Goal: Transaction & Acquisition: Obtain resource

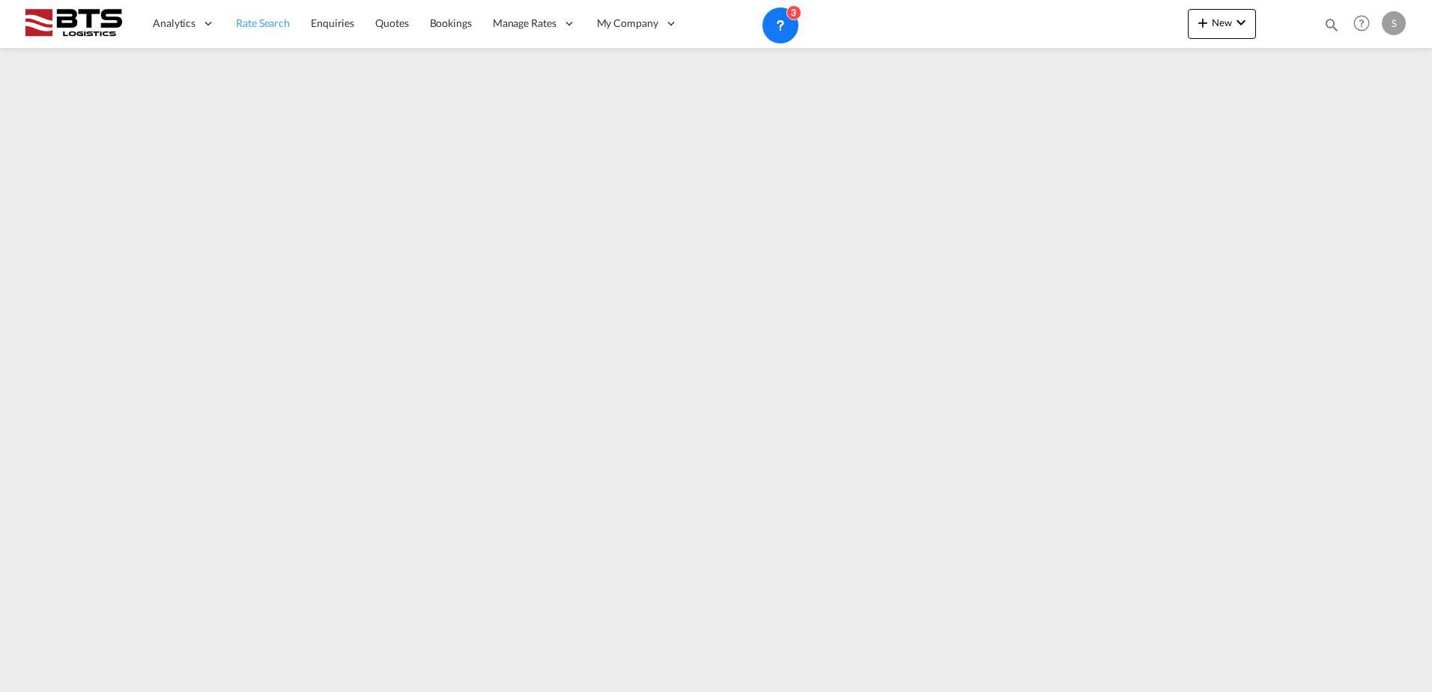
click at [247, 24] on span "Rate Search" at bounding box center [263, 22] width 54 height 13
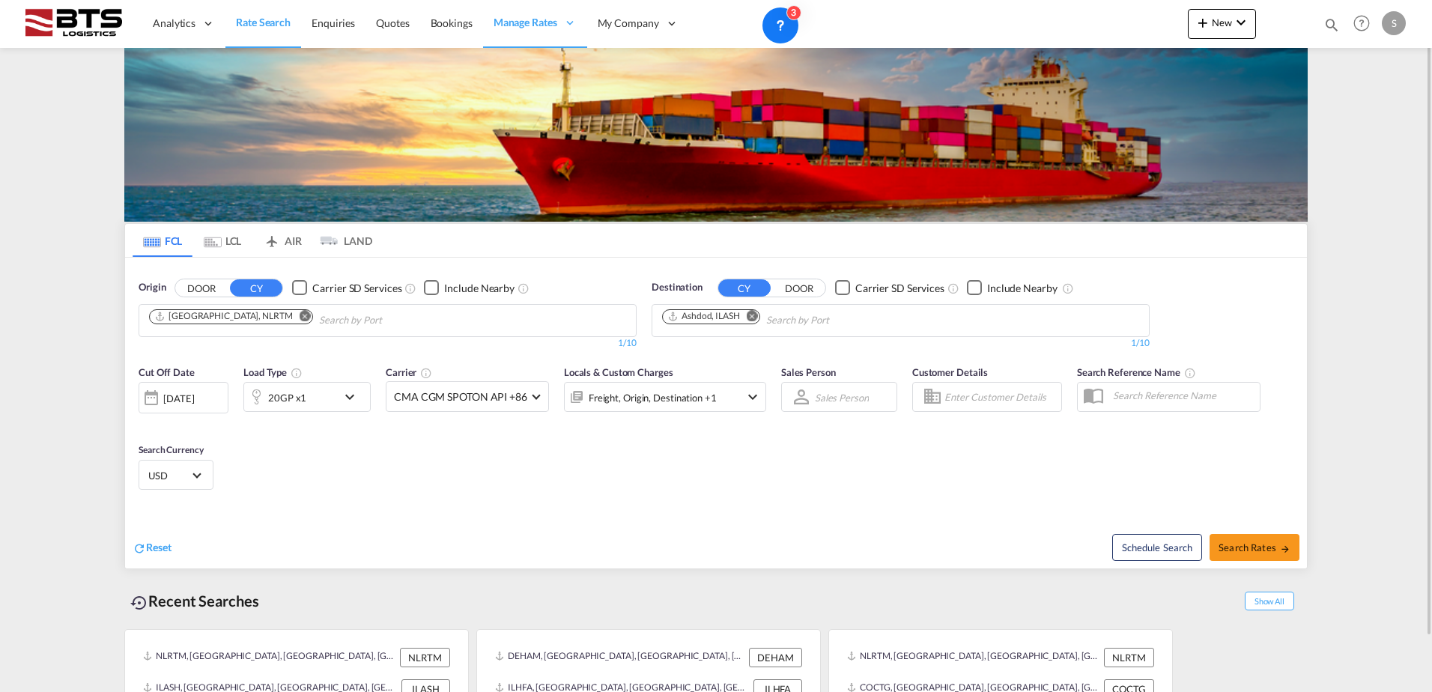
click at [754, 314] on md-icon "Remove" at bounding box center [751, 315] width 11 height 11
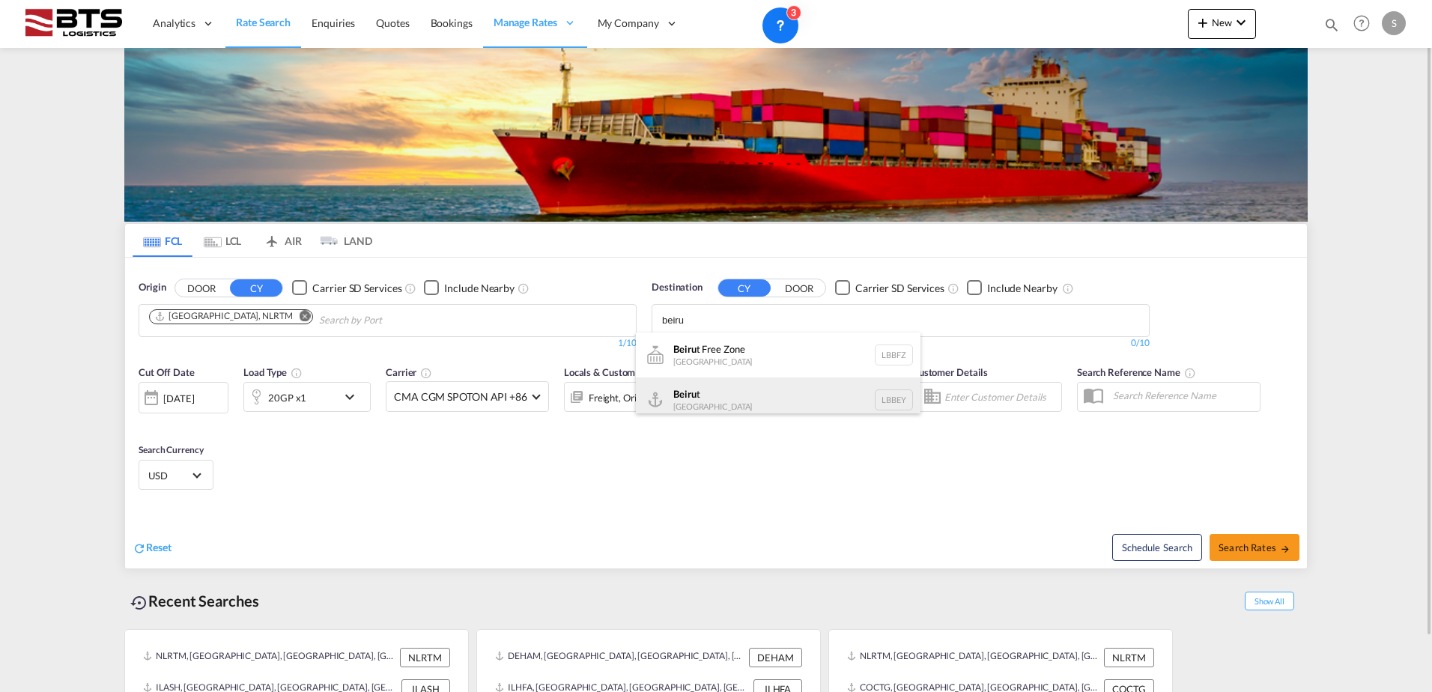
type input "beiru"
click at [743, 392] on div "Beiru t [GEOGRAPHIC_DATA] LBBEY" at bounding box center [778, 399] width 285 height 45
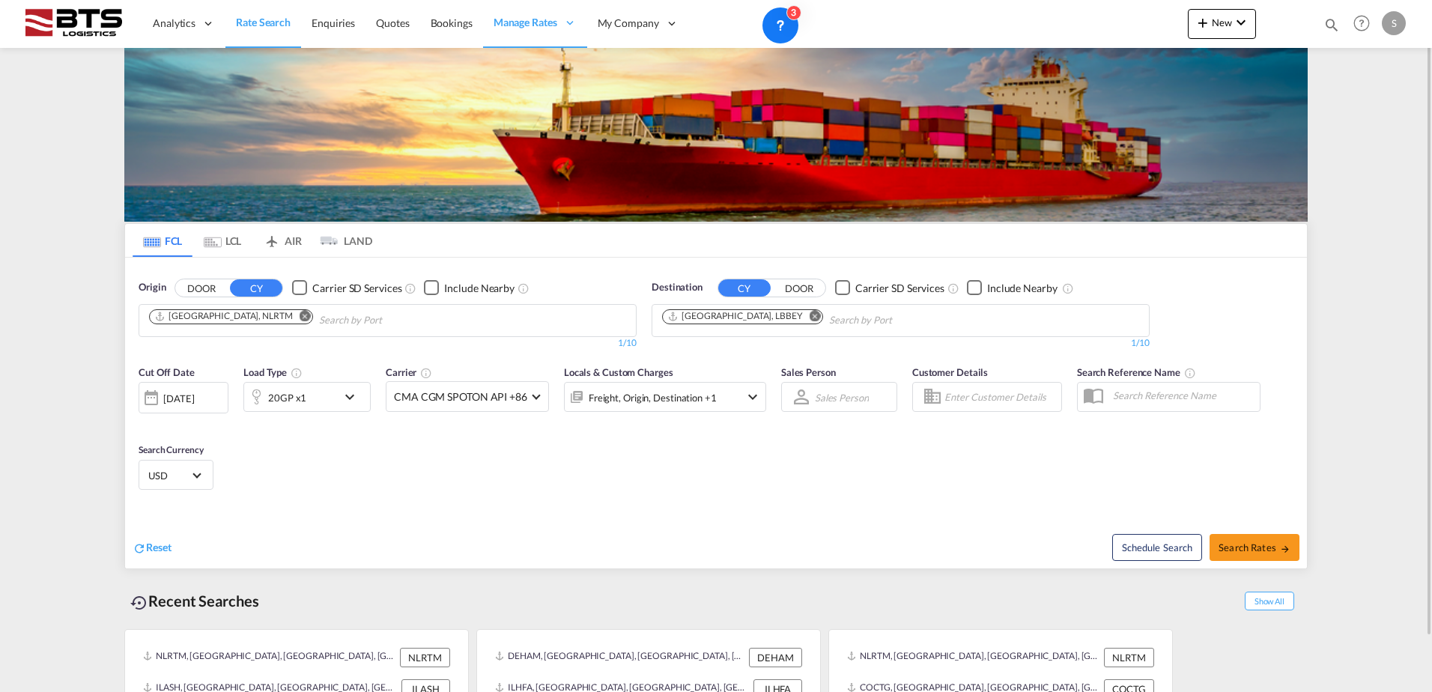
click at [288, 396] on div "20GP x1" at bounding box center [287, 397] width 38 height 21
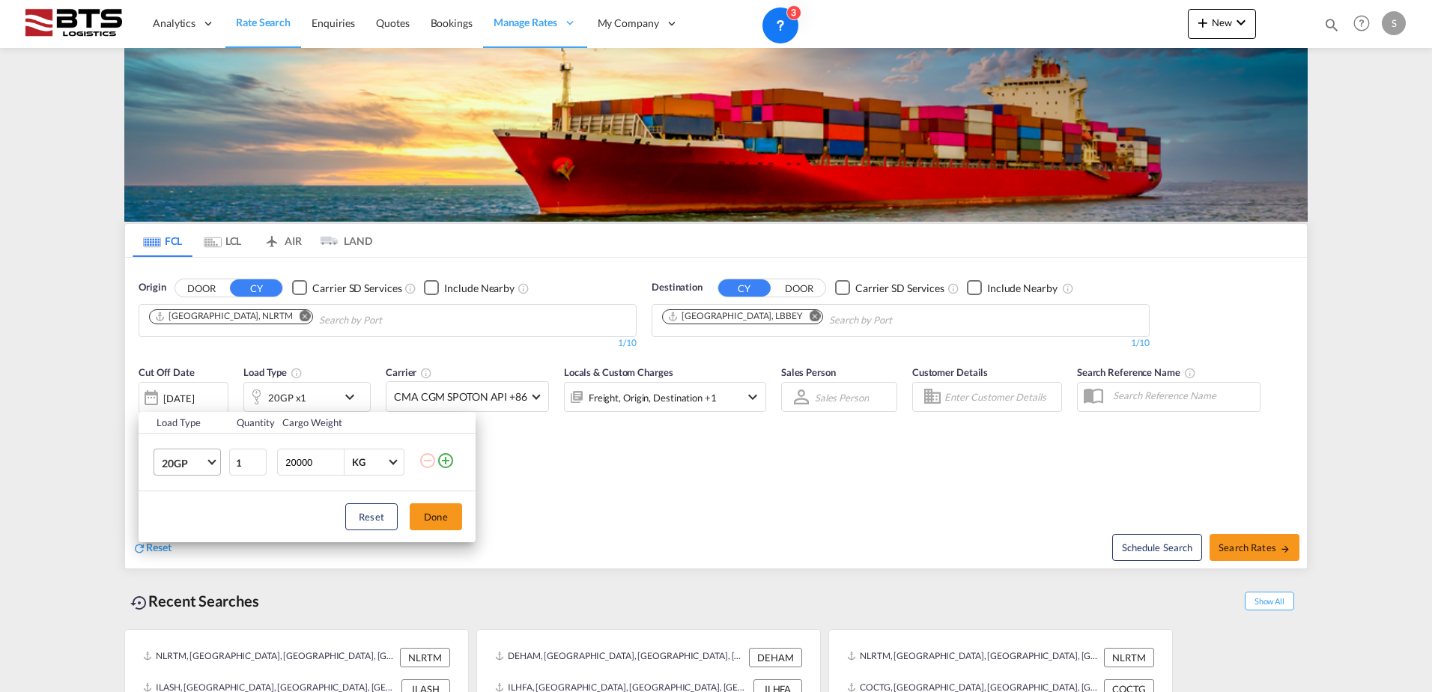
click at [182, 460] on span "20GP" at bounding box center [183, 463] width 43 height 15
click at [177, 535] on div "40HC" at bounding box center [176, 534] width 28 height 15
click at [440, 516] on button "Done" at bounding box center [436, 516] width 52 height 27
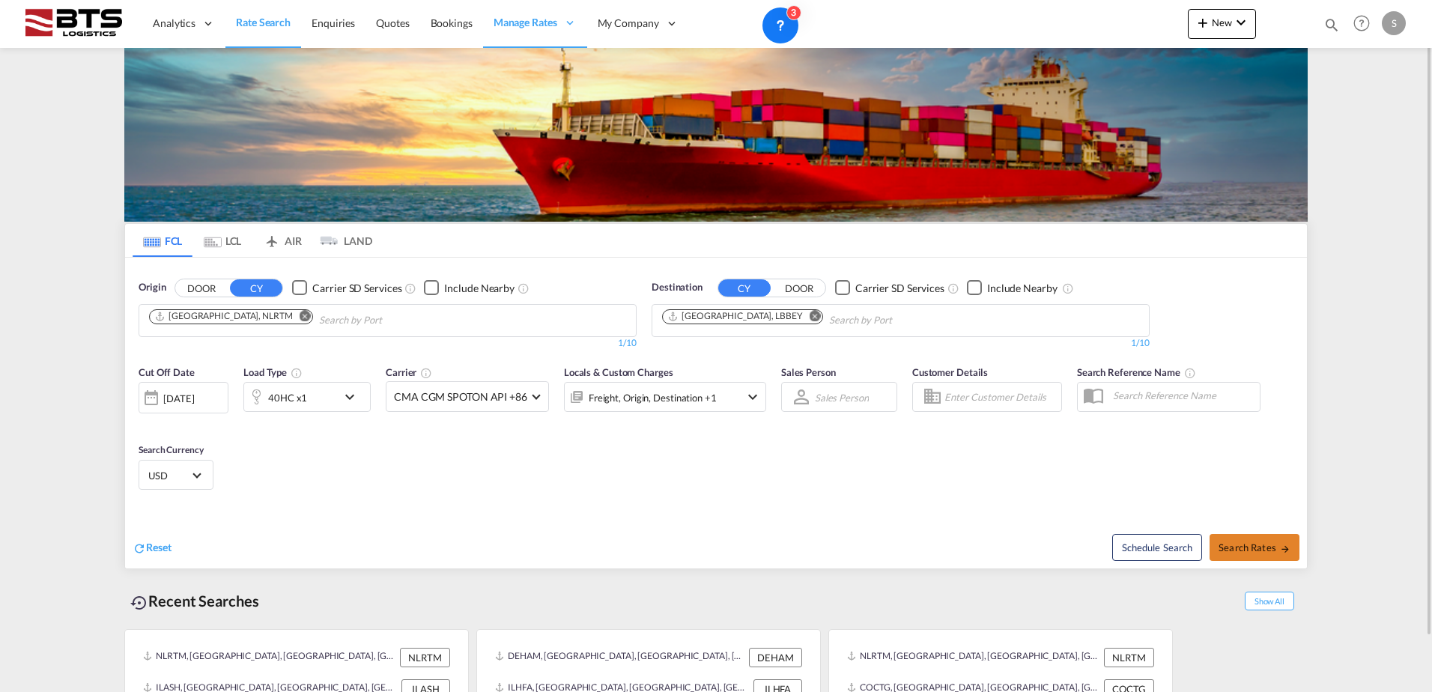
click at [1284, 548] on md-icon "icon-arrow-right" at bounding box center [1285, 549] width 10 height 10
type input "NLRTM to LBBEY / [DATE]"
